Goal: Check status: Check status

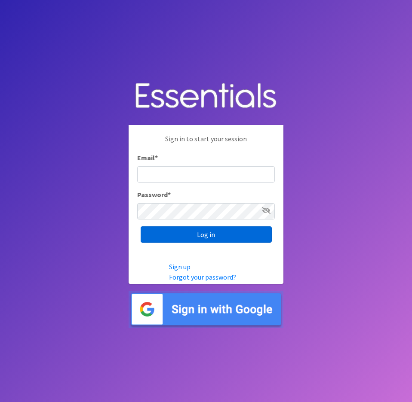
type input "essentialcarecoalition@gmail.com"
click at [187, 238] on input "Log in" at bounding box center [205, 234] width 131 height 16
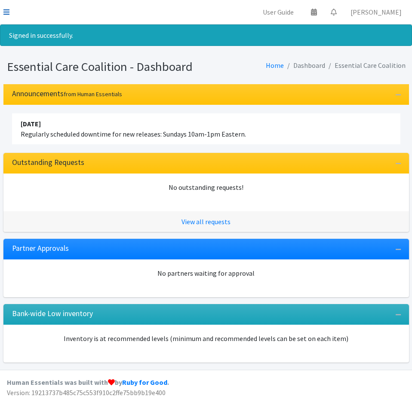
click at [8, 9] on icon at bounding box center [6, 12] width 6 height 7
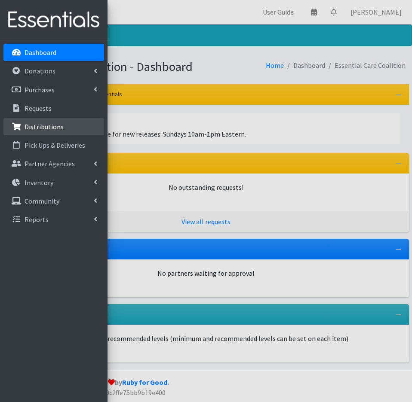
click at [42, 122] on link "Distributions" at bounding box center [53, 126] width 101 height 17
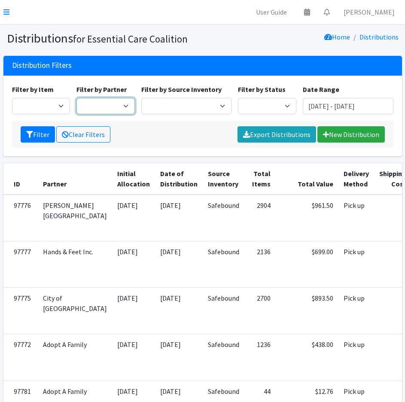
click at [125, 107] on select "Adopt A Family Aid to Victims of Domestic Abuse (AVDA) Babycycle Diaper Bank CB…" at bounding box center [105, 106] width 58 height 16
select select "7298"
click at [76, 98] on select "Adopt A Family Aid to Victims of Domestic Abuse (AVDA) Babycycle Diaper Bank CB…" at bounding box center [105, 106] width 58 height 16
click at [46, 135] on button "Filter" at bounding box center [38, 134] width 34 height 16
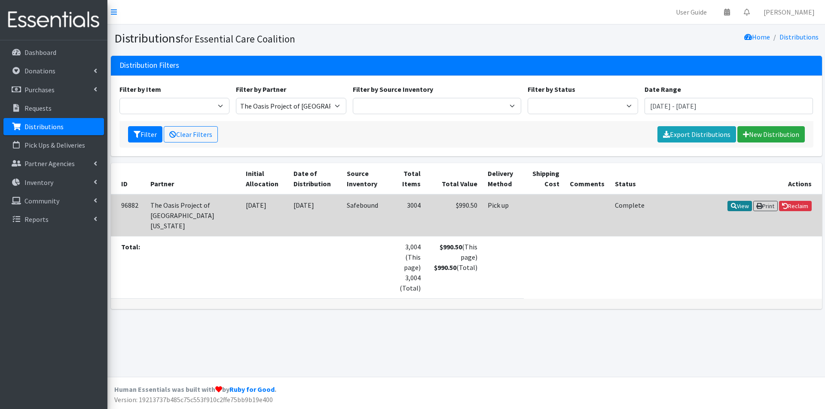
click at [411, 205] on link "View" at bounding box center [739, 206] width 24 height 10
